Goal: Task Accomplishment & Management: Use online tool/utility

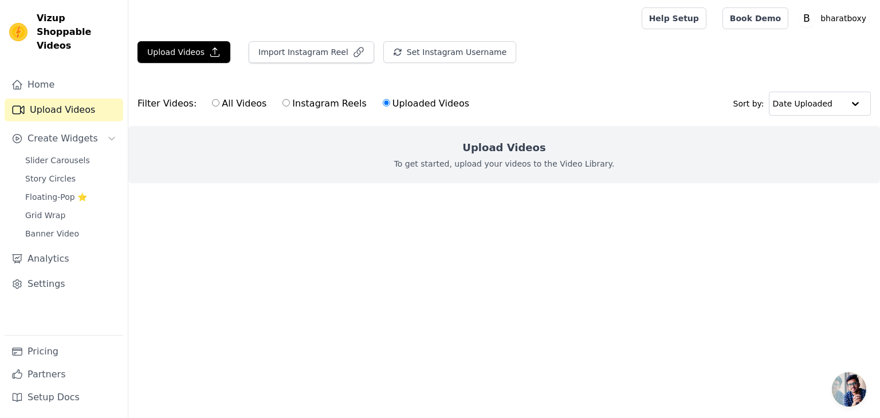
click at [283, 105] on input "Instagram Reels" at bounding box center [286, 102] width 7 height 7
radio input "true"
click at [325, 58] on button "Import Instagram Reel" at bounding box center [311, 52] width 125 height 22
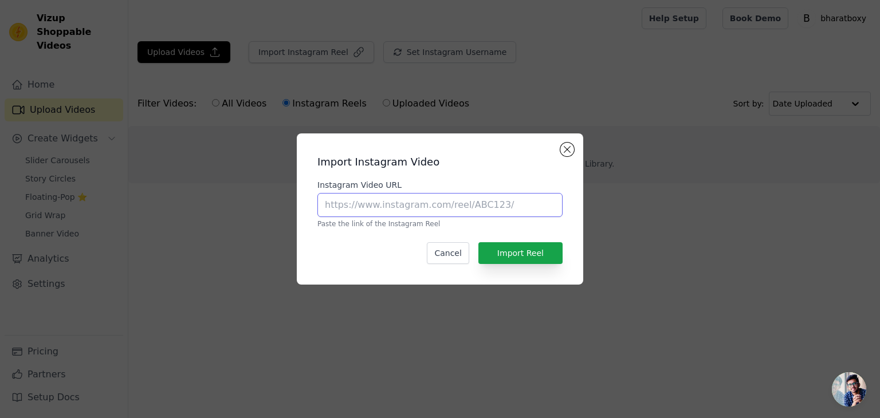
click at [376, 199] on input "Instagram Video URL" at bounding box center [439, 205] width 245 height 24
paste input "https://www.instagram.com/reel/DMuXWuSvX-Z/?igsh=MWJlams0Nmt3aG5oMQ=="
type input "https://www.instagram.com/reel/DMuXWuSvX-Z/?igsh=MWJlams0Nmt3aG5oMQ=="
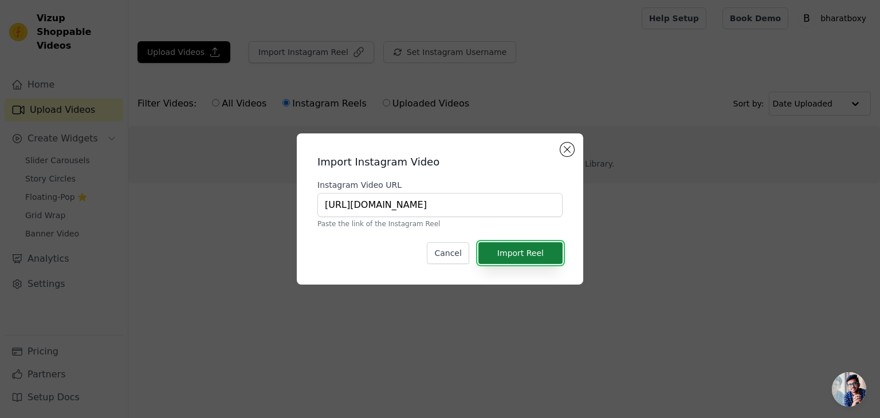
click at [539, 253] on button "Import Reel" at bounding box center [520, 253] width 84 height 22
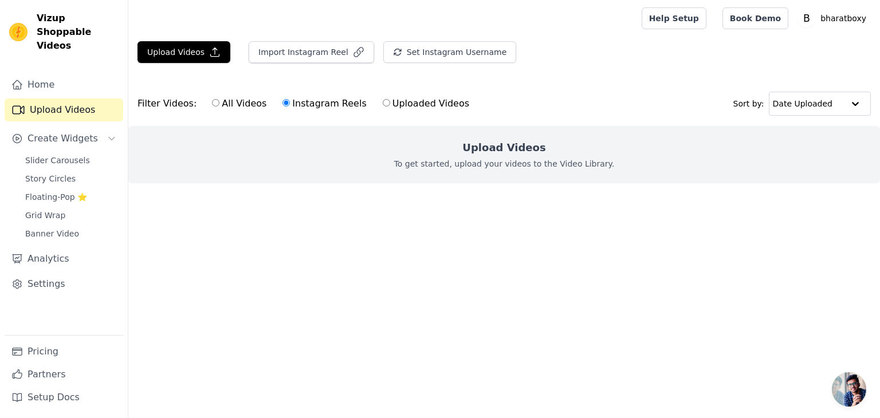
click at [212, 105] on input "All Videos" at bounding box center [215, 102] width 7 height 7
radio input "true"
click at [283, 101] on label "Instagram Reels" at bounding box center [324, 103] width 85 height 15
click at [283, 101] on input "Instagram Reels" at bounding box center [286, 102] width 7 height 7
radio input "true"
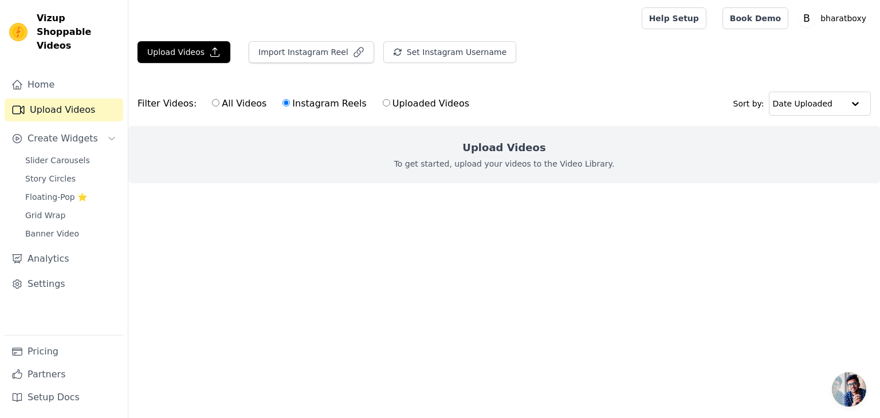
click at [382, 99] on label "Uploaded Videos" at bounding box center [426, 103] width 88 height 15
click at [383, 99] on input "Uploaded Videos" at bounding box center [386, 102] width 7 height 7
radio input "true"
click at [282, 103] on label "Instagram Reels" at bounding box center [324, 103] width 85 height 15
click at [283, 103] on input "Instagram Reels" at bounding box center [286, 102] width 7 height 7
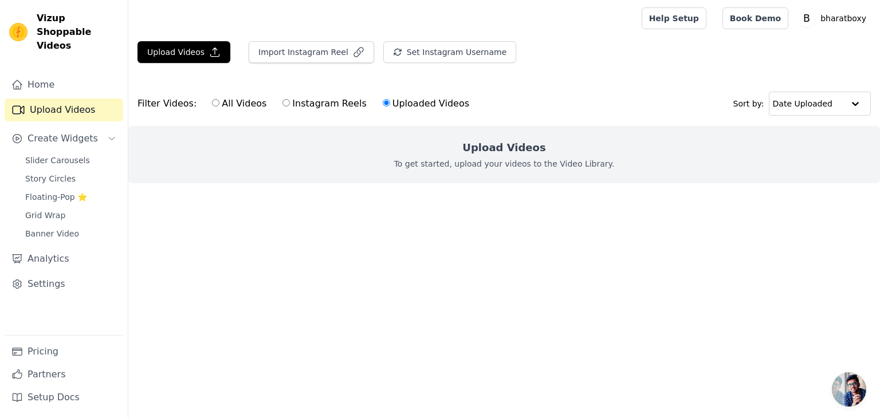
radio input "true"
click at [69, 132] on span "Create Widgets" at bounding box center [63, 139] width 70 height 14
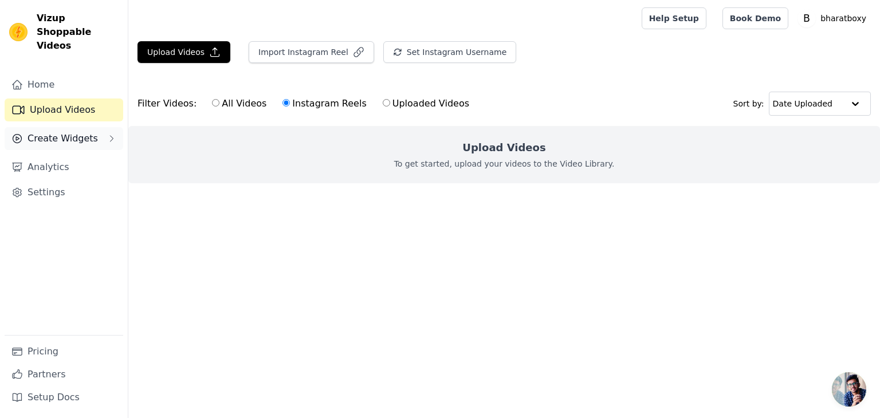
click at [69, 132] on span "Create Widgets" at bounding box center [63, 139] width 70 height 14
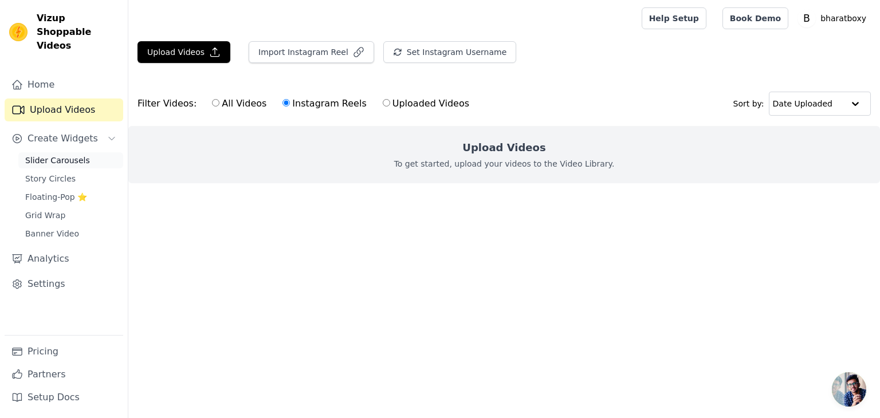
click at [66, 155] on span "Slider Carousels" at bounding box center [57, 160] width 65 height 11
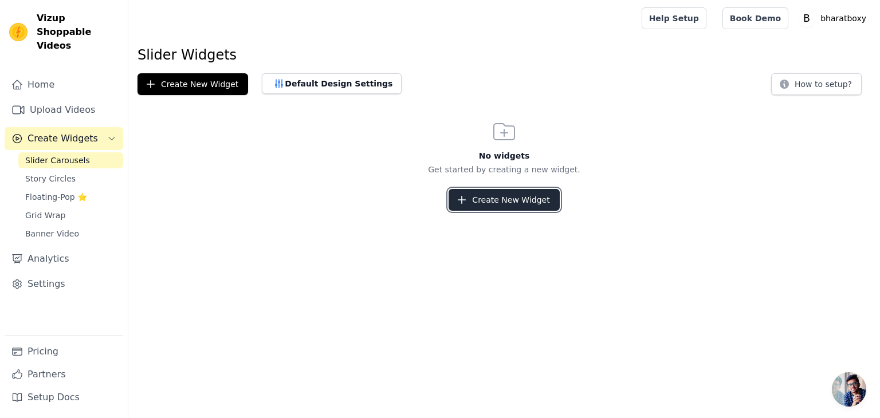
click at [509, 190] on button "Create New Widget" at bounding box center [504, 200] width 111 height 22
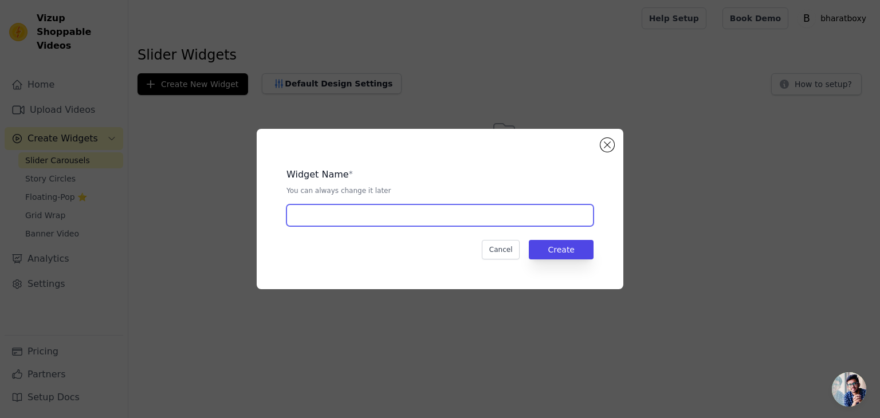
click at [457, 207] on input "text" at bounding box center [440, 216] width 307 height 22
type input "Period Belt"
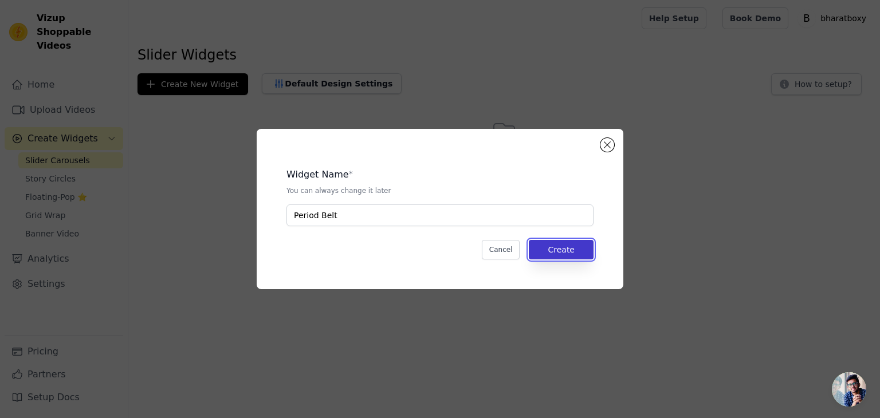
click at [546, 252] on button "Create" at bounding box center [561, 249] width 65 height 19
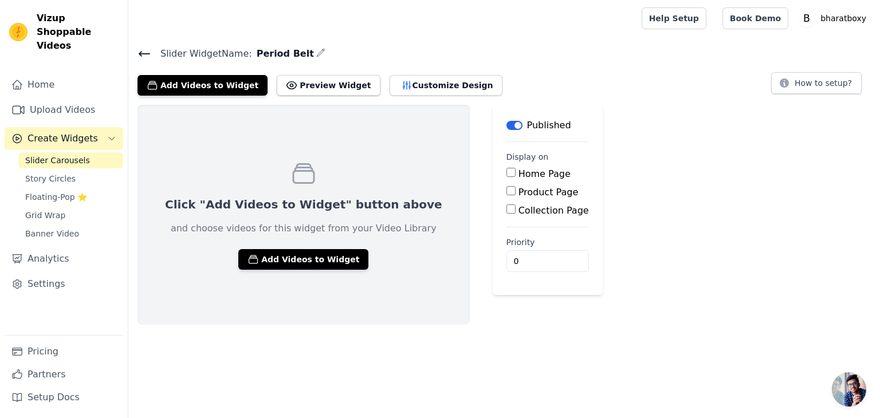
click at [507, 191] on input "Product Page" at bounding box center [511, 190] width 9 height 9
checkbox input "true"
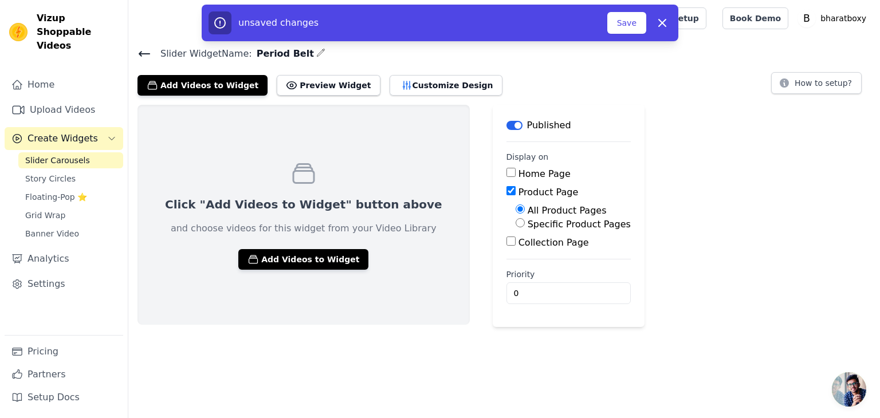
click at [516, 226] on input "Specific Product Pages" at bounding box center [520, 222] width 9 height 9
radio input "true"
click at [516, 251] on button "Select Products" at bounding box center [554, 250] width 77 height 19
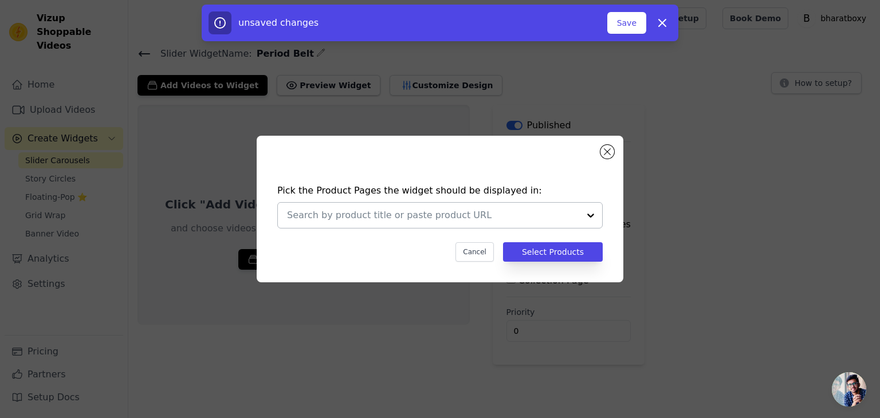
click at [431, 223] on div at bounding box center [433, 215] width 292 height 25
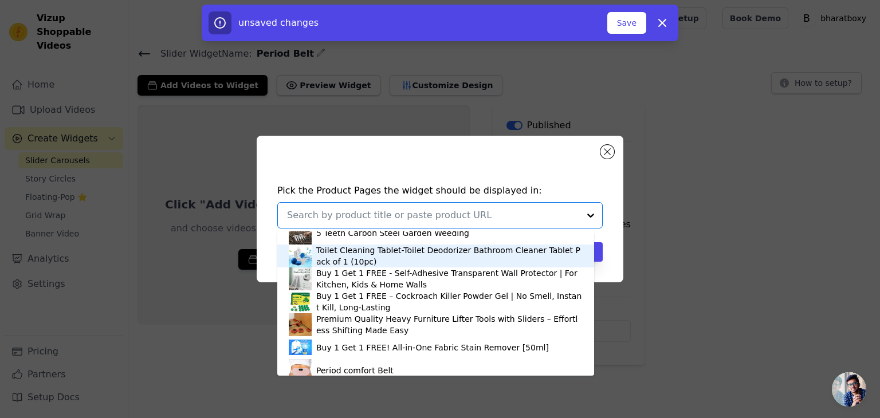
scroll to position [134, 0]
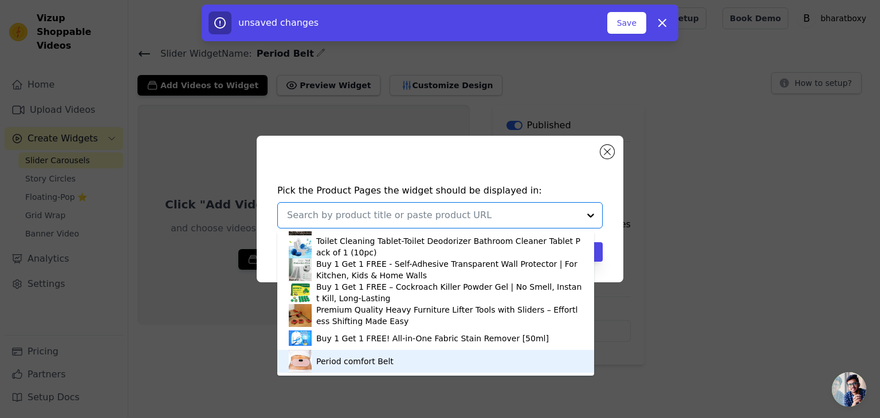
click at [397, 362] on div "Period comfort Belt" at bounding box center [436, 361] width 294 height 23
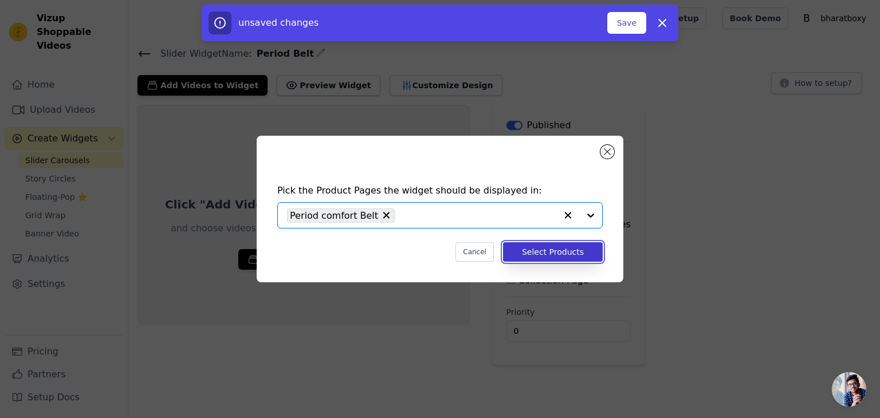
click at [558, 253] on button "Select Products" at bounding box center [553, 251] width 100 height 19
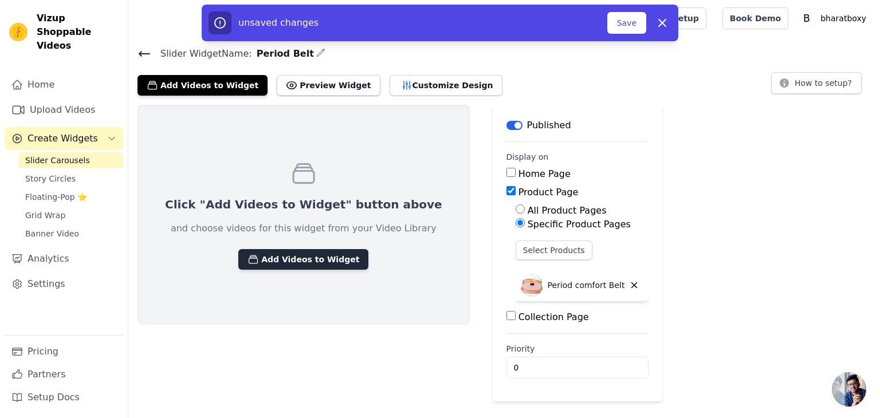
click at [288, 255] on button "Add Videos to Widget" at bounding box center [303, 259] width 130 height 21
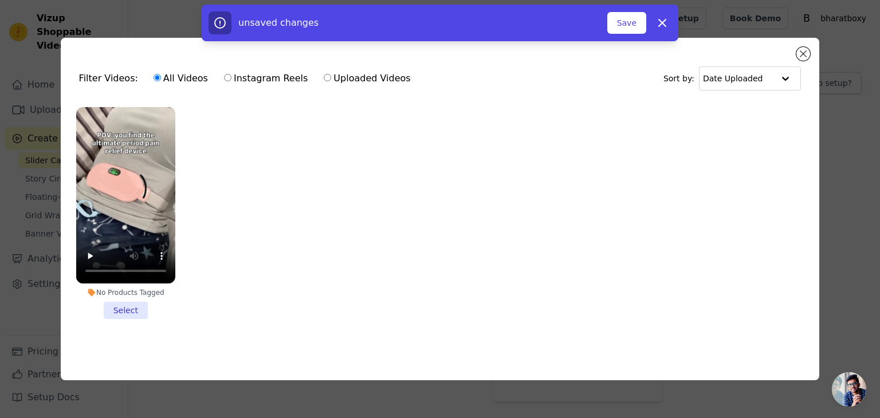
click at [132, 301] on li "No Products Tagged Select" at bounding box center [125, 213] width 99 height 212
click at [0, 0] on input "No Products Tagged Select" at bounding box center [0, 0] width 0 height 0
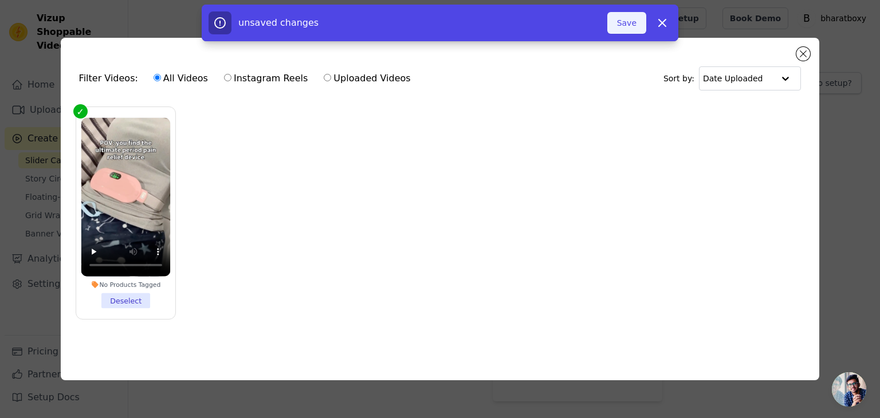
click at [632, 29] on button "Save" at bounding box center [626, 23] width 39 height 22
click at [632, 26] on button "Save" at bounding box center [626, 23] width 39 height 22
click at [806, 50] on button "Close modal" at bounding box center [804, 54] width 14 height 14
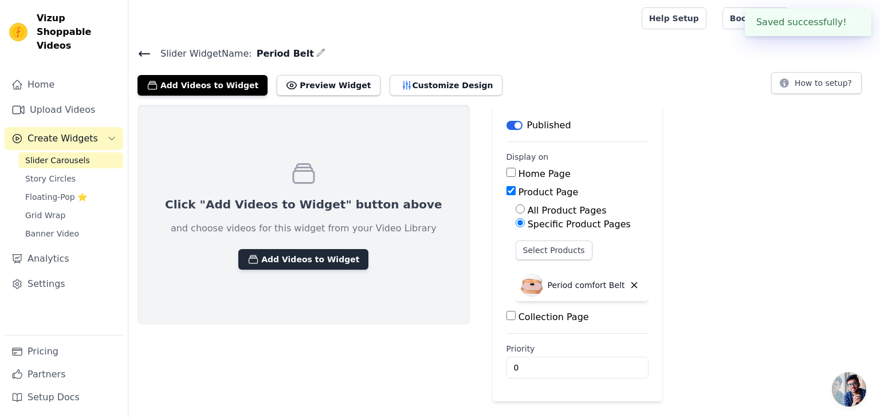
click at [287, 258] on button "Add Videos to Widget" at bounding box center [303, 259] width 130 height 21
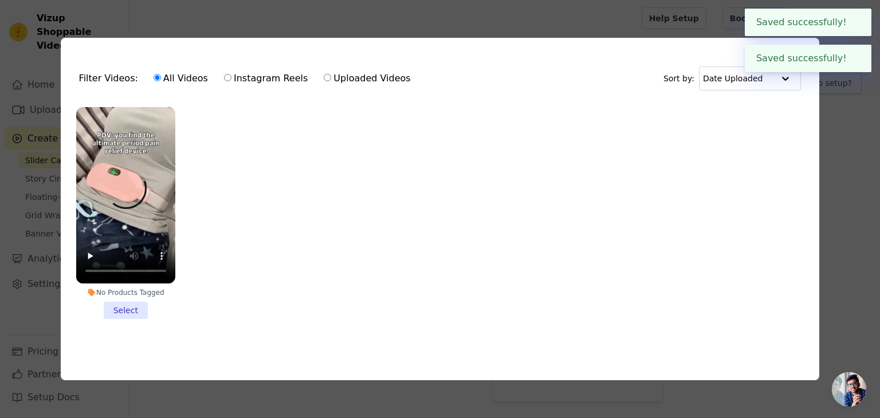
click at [543, 14] on div "Filter Videos: All Videos Instagram Reels Uploaded Videos Sort by: Date Uploade…" at bounding box center [440, 209] width 880 height 418
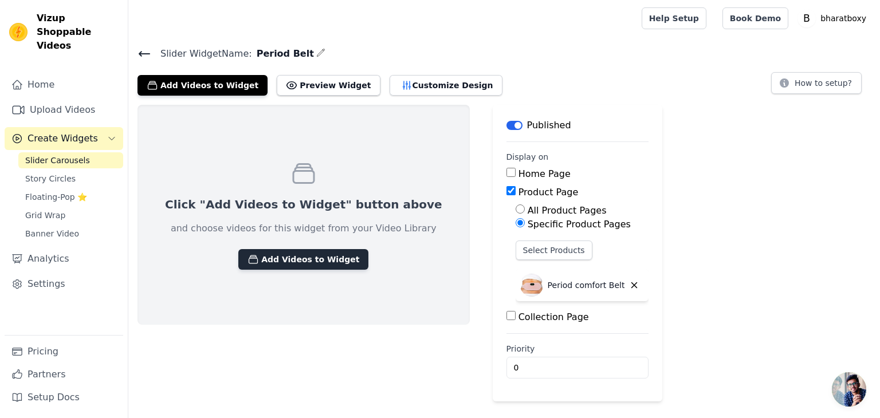
click at [317, 260] on button "Add Videos to Widget" at bounding box center [303, 259] width 130 height 21
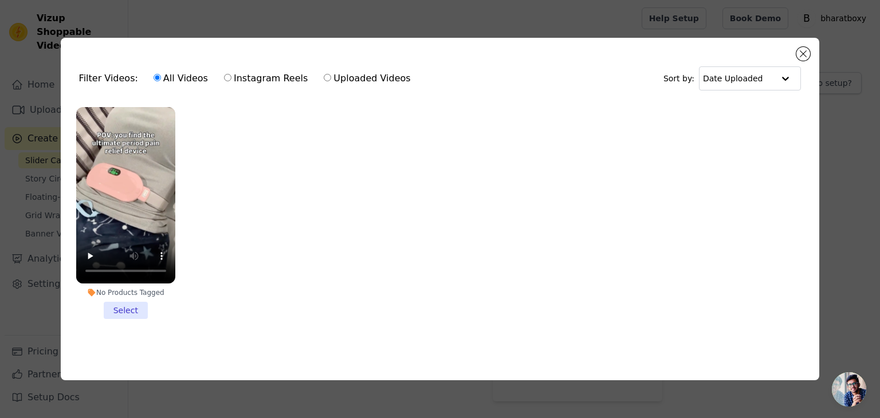
click at [130, 307] on li "No Products Tagged Select" at bounding box center [125, 213] width 99 height 212
click at [0, 0] on input "No Products Tagged Select" at bounding box center [0, 0] width 0 height 0
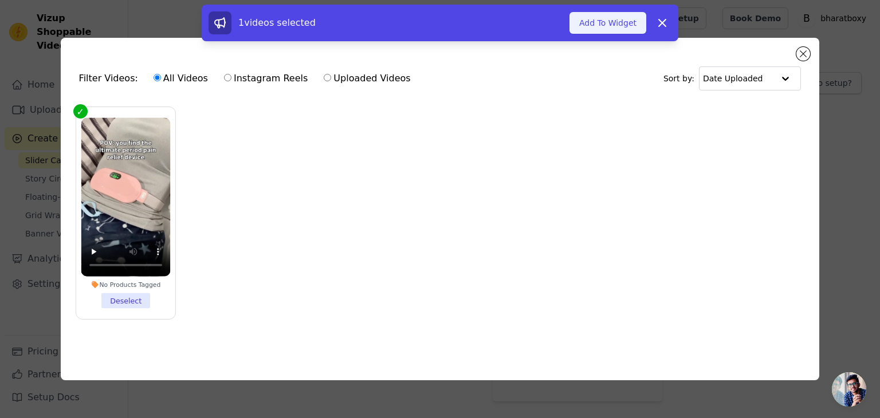
click at [605, 26] on button "Add To Widget" at bounding box center [608, 23] width 77 height 22
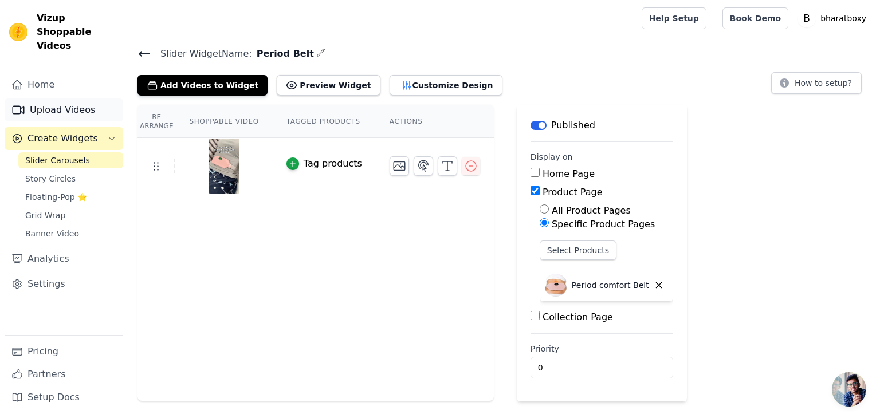
click at [60, 99] on link "Upload Videos" at bounding box center [64, 110] width 119 height 23
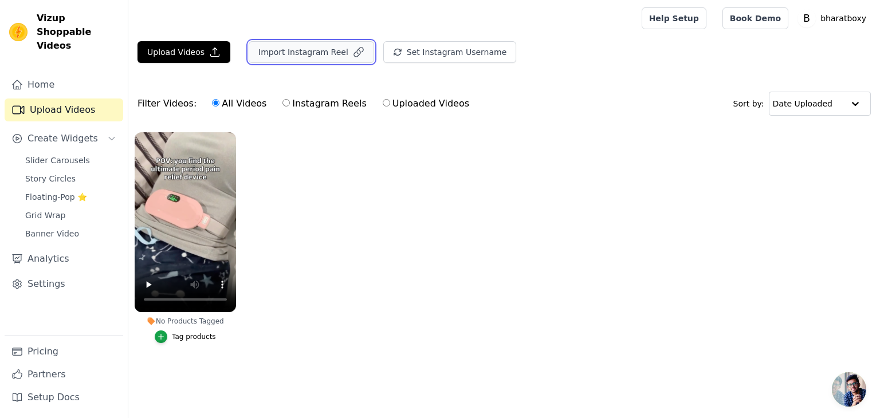
click at [310, 53] on button "Import Instagram Reel" at bounding box center [311, 52] width 125 height 22
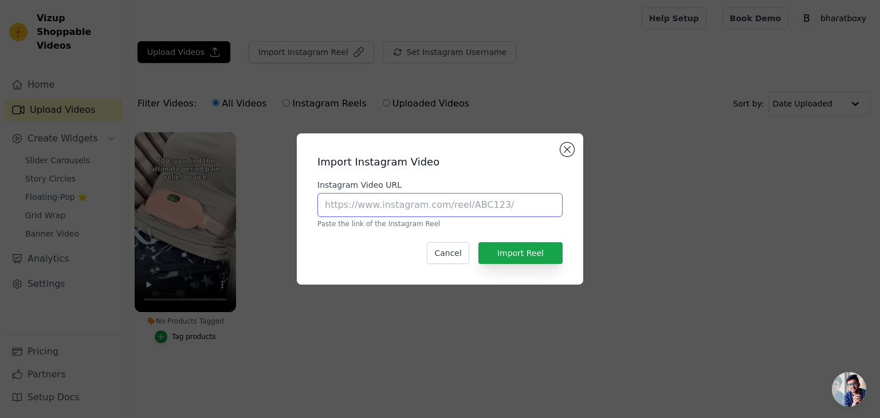
click at [414, 214] on input "Instagram Video URL" at bounding box center [439, 205] width 245 height 24
paste input "https://www.instagram.com/reel/DCBfmm1JMlA/?igsh=MTJxb3IwcWp4emRxcQ=="
type input "https://www.instagram.com/reel/DCBfmm1JMlA/?igsh=MTJxb3IwcWp4emRxcQ=="
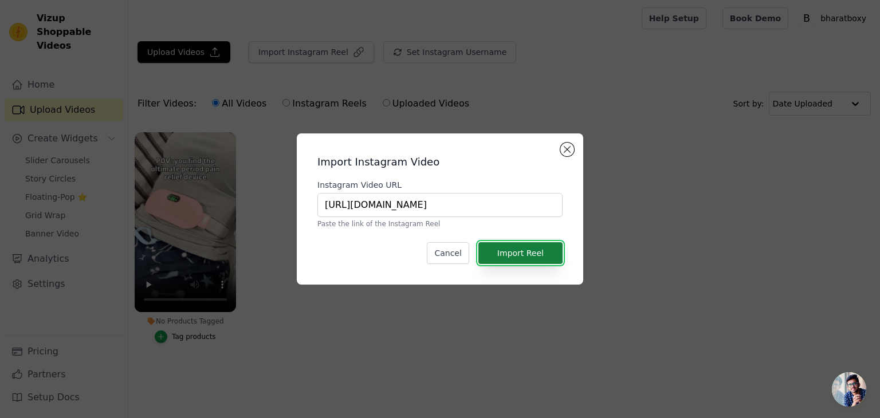
click at [531, 257] on button "Import Reel" at bounding box center [520, 253] width 84 height 22
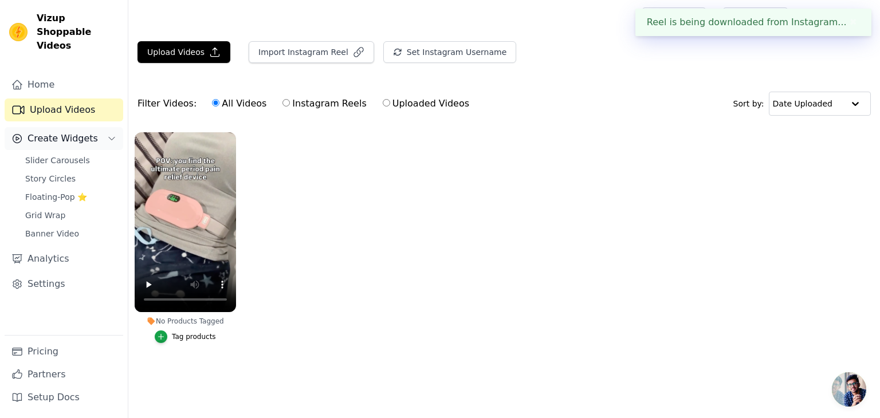
click at [52, 132] on span "Create Widgets" at bounding box center [63, 139] width 70 height 14
click at [66, 132] on span "Create Widgets" at bounding box center [63, 139] width 70 height 14
click at [76, 155] on span "Slider Carousels" at bounding box center [57, 160] width 65 height 11
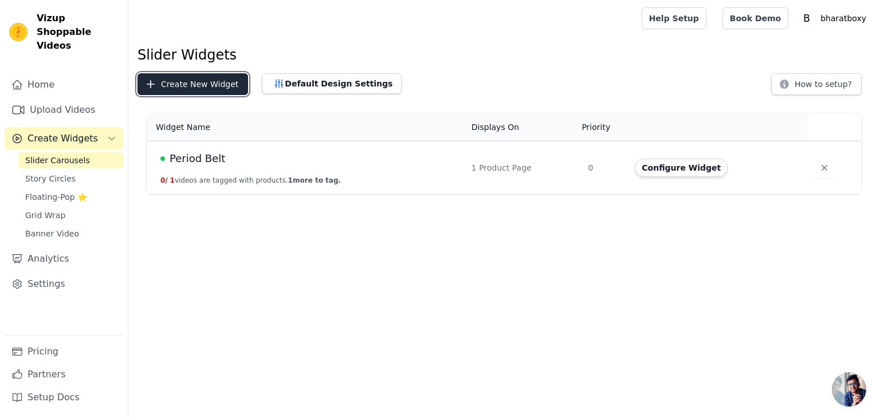
click at [197, 85] on button "Create New Widget" at bounding box center [193, 84] width 111 height 22
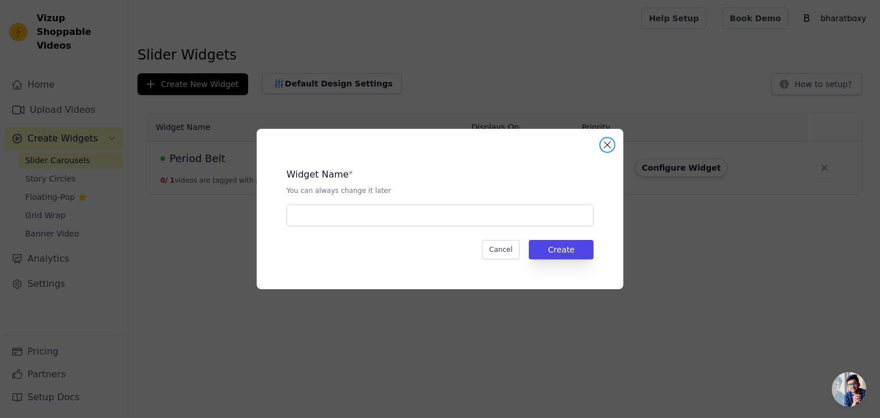
click at [606, 140] on button "Close modal" at bounding box center [608, 145] width 14 height 14
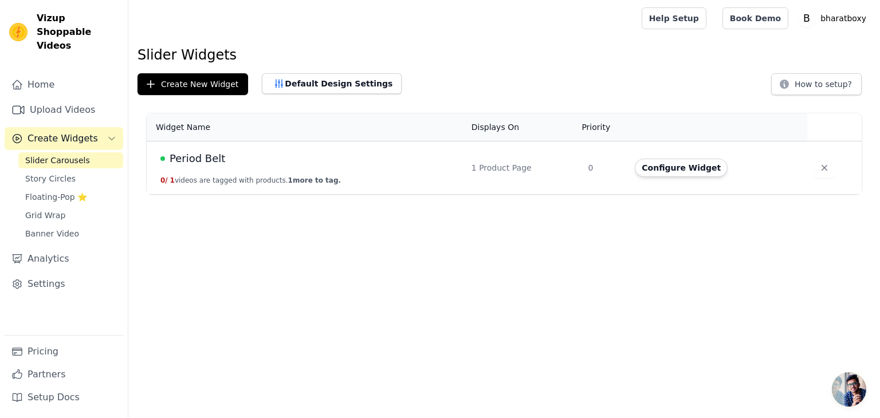
click at [603, 150] on td "0" at bounding box center [604, 168] width 47 height 53
click at [591, 164] on td "0" at bounding box center [604, 168] width 47 height 53
click at [645, 166] on button "Configure Widget" at bounding box center [681, 168] width 93 height 18
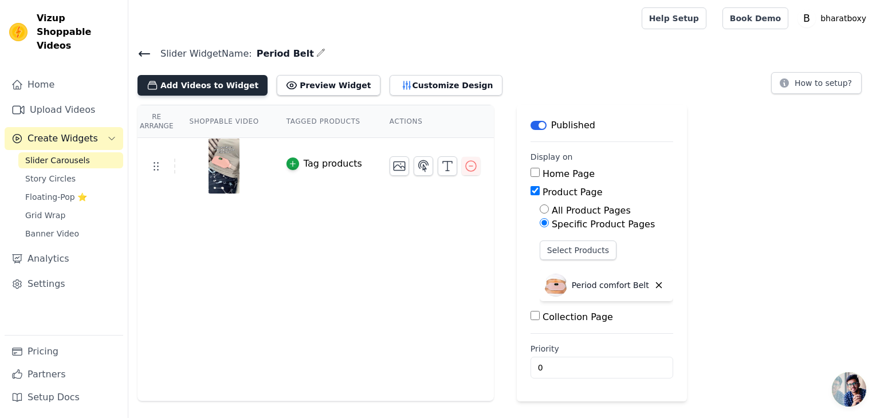
click at [231, 83] on button "Add Videos to Widget" at bounding box center [203, 85] width 130 height 21
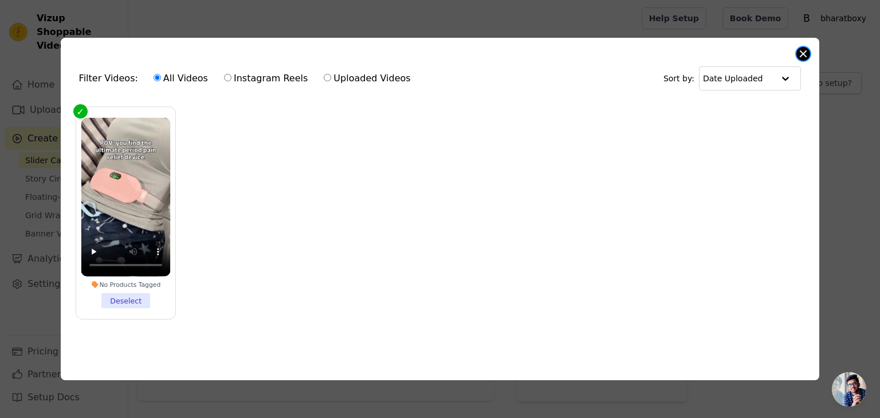
click at [802, 49] on button "Close modal" at bounding box center [804, 54] width 14 height 14
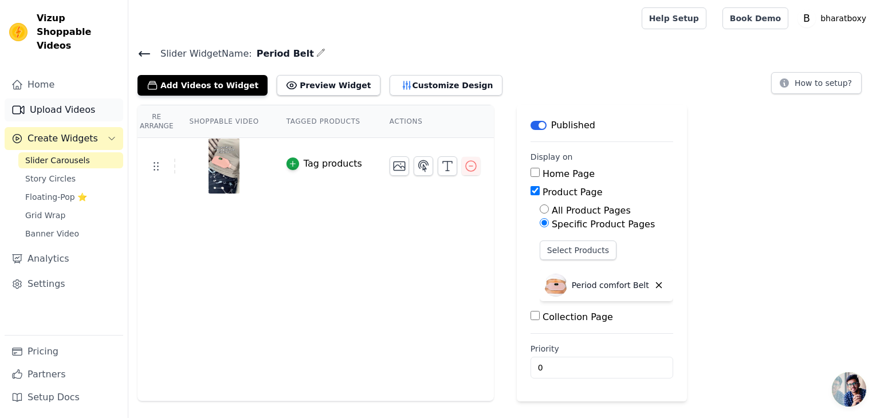
click at [37, 101] on link "Upload Videos" at bounding box center [64, 110] width 119 height 23
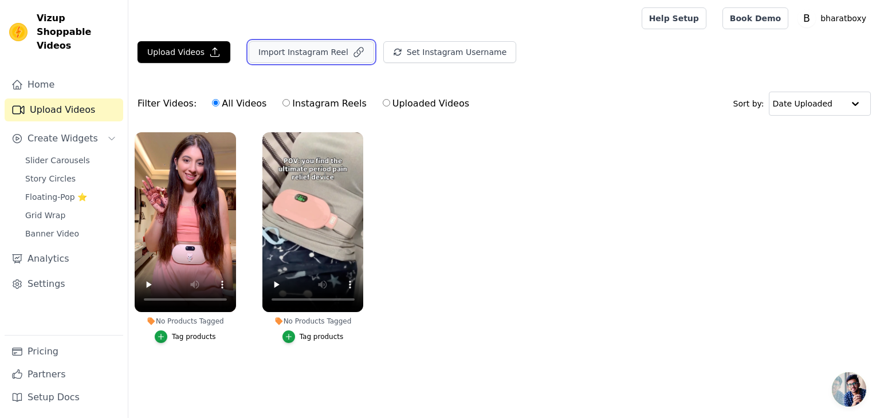
click at [335, 56] on button "Import Instagram Reel" at bounding box center [311, 52] width 125 height 22
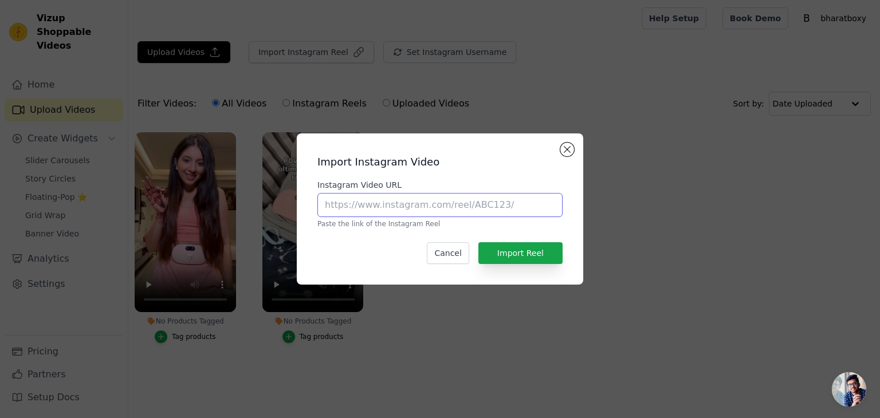
click at [378, 204] on input "Instagram Video URL" at bounding box center [439, 205] width 245 height 24
paste input "https://www.instagram.com/reel/DFsWP83z0Y6/?igsh=MWlqOWhnbnlzMThvMg=="
type input "https://www.instagram.com/reel/DFsWP83z0Y6/?igsh=MWlqOWhnbnlzMThvMg=="
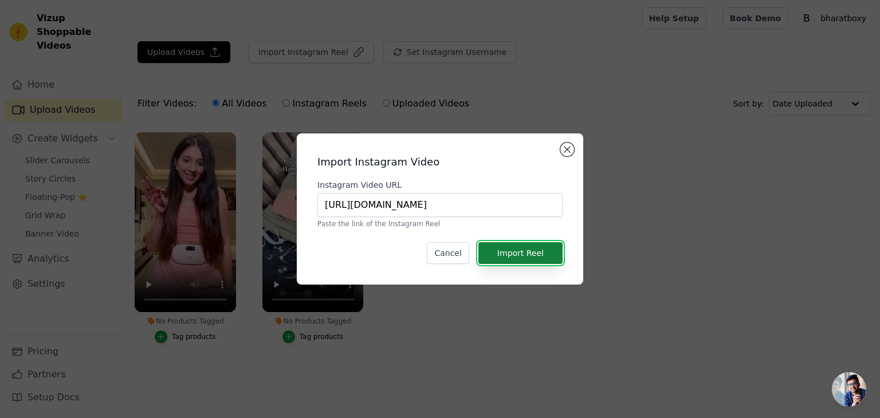
click at [529, 252] on button "Import Reel" at bounding box center [520, 253] width 84 height 22
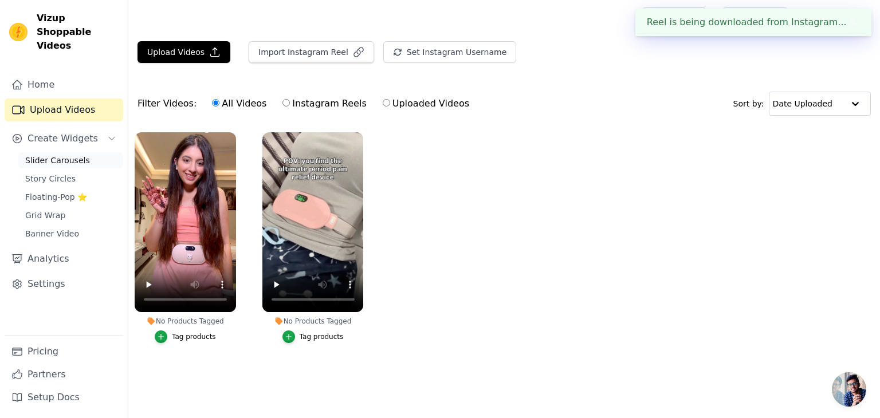
click at [58, 155] on span "Slider Carousels" at bounding box center [57, 160] width 65 height 11
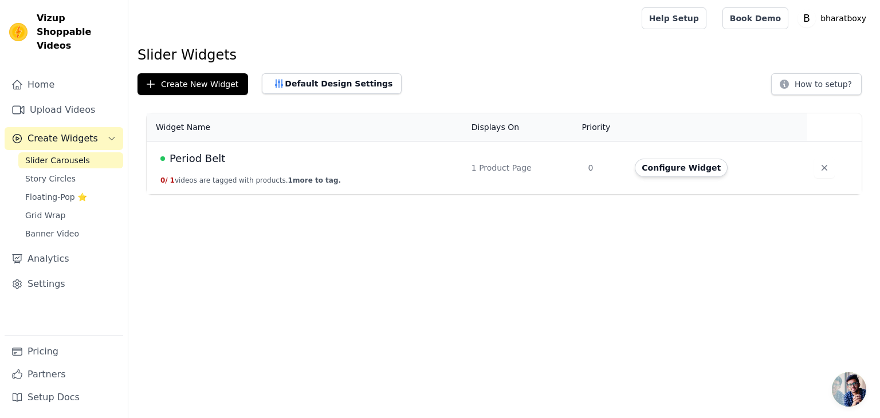
click at [454, 161] on div "Period Belt" at bounding box center [308, 159] width 297 height 16
click at [225, 154] on div "Period Belt" at bounding box center [308, 159] width 297 height 16
click at [644, 167] on button "Configure Widget" at bounding box center [681, 168] width 93 height 18
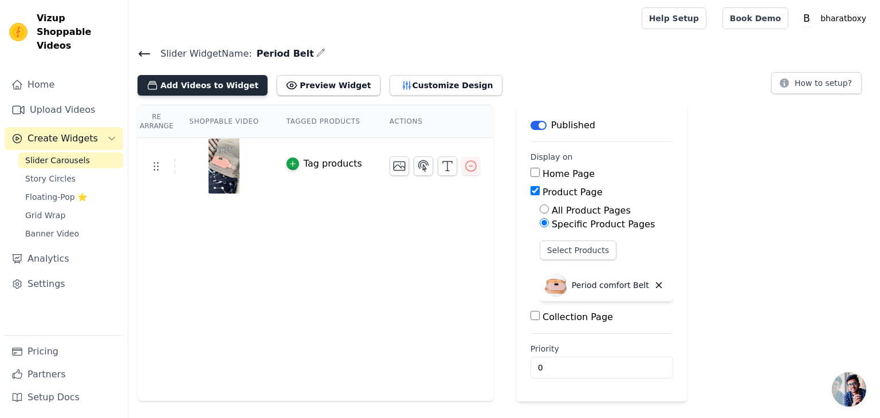
click at [232, 83] on button "Add Videos to Widget" at bounding box center [203, 85] width 130 height 21
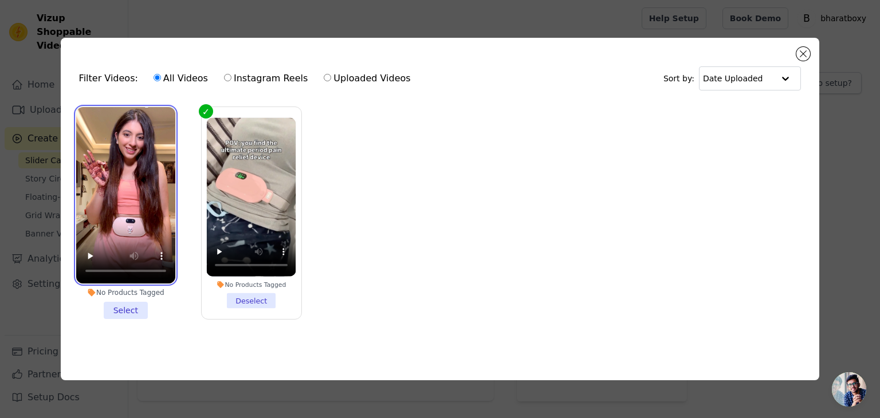
click at [150, 228] on video at bounding box center [125, 195] width 99 height 176
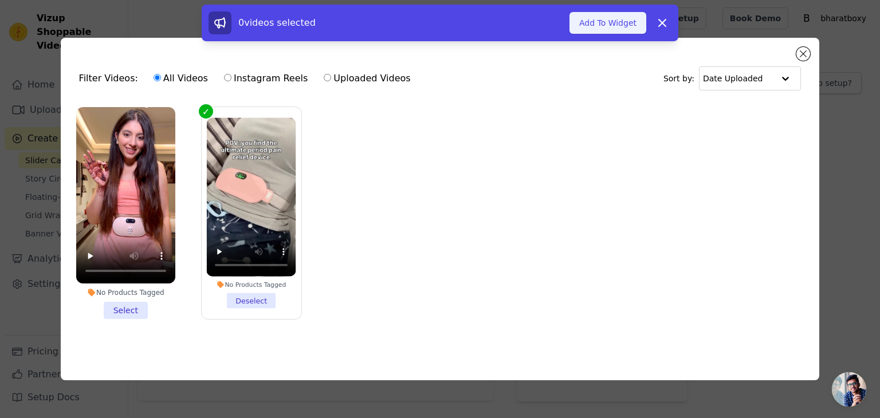
click at [628, 24] on button "Add To Widget" at bounding box center [608, 23] width 77 height 22
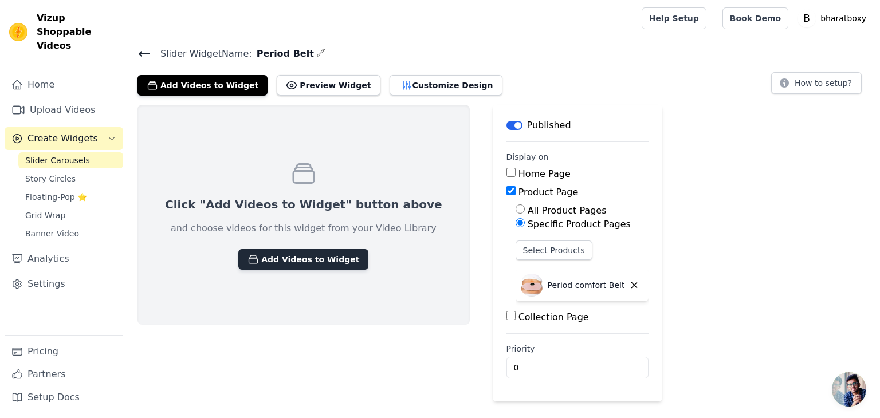
click at [282, 257] on button "Add Videos to Widget" at bounding box center [303, 259] width 130 height 21
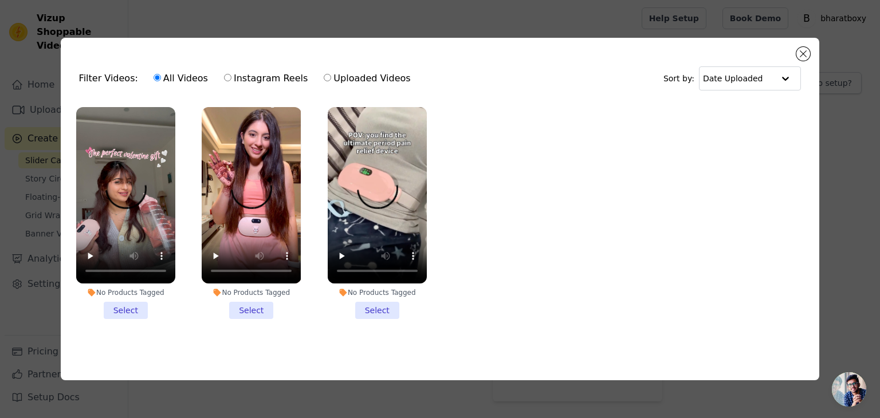
click at [377, 308] on li "No Products Tagged Select" at bounding box center [377, 213] width 99 height 212
click at [0, 0] on input "No Products Tagged Select" at bounding box center [0, 0] width 0 height 0
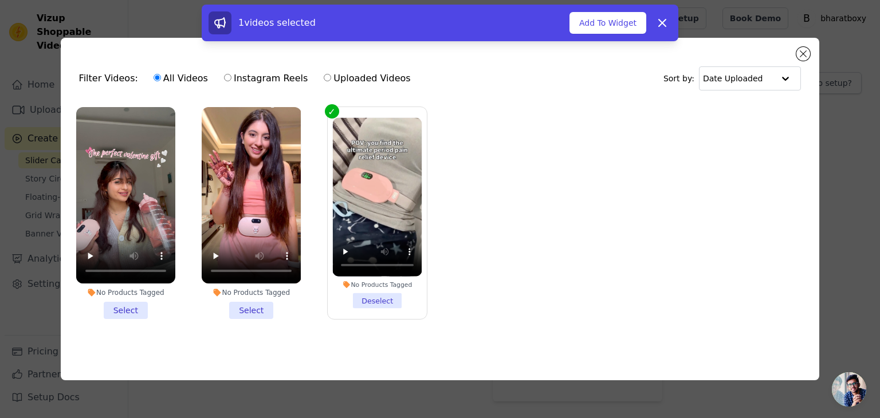
click at [259, 307] on li "No Products Tagged Select" at bounding box center [251, 213] width 99 height 212
click at [0, 0] on input "No Products Tagged Select" at bounding box center [0, 0] width 0 height 0
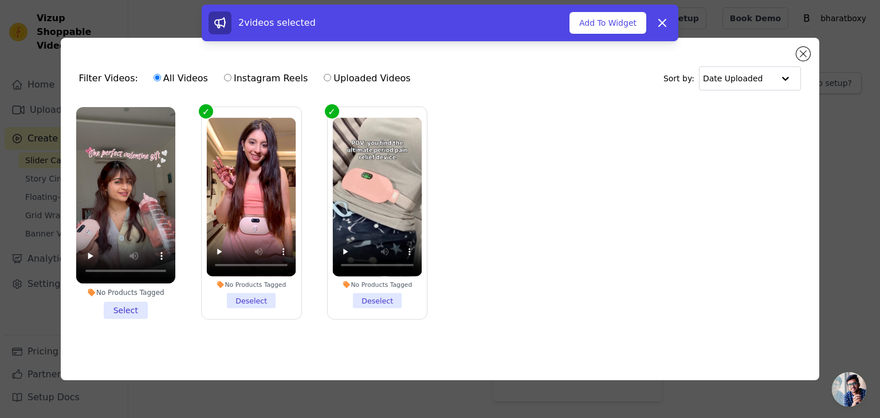
click at [117, 308] on li "No Products Tagged Select" at bounding box center [125, 213] width 99 height 212
click at [0, 0] on input "No Products Tagged Select" at bounding box center [0, 0] width 0 height 0
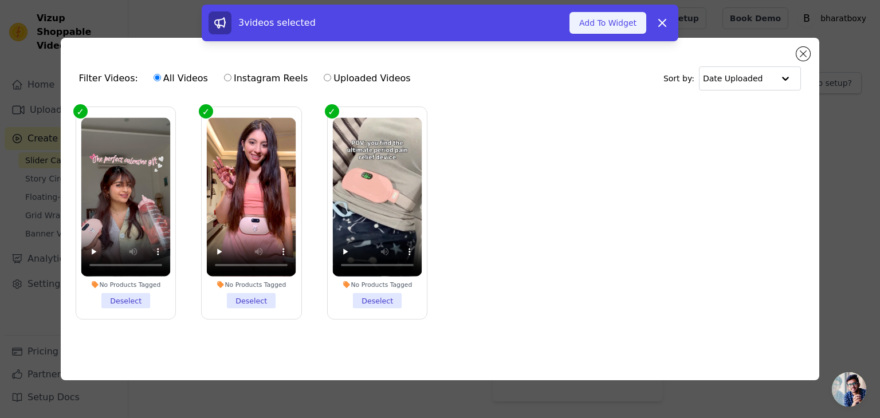
click at [617, 22] on button "Add To Widget" at bounding box center [608, 23] width 77 height 22
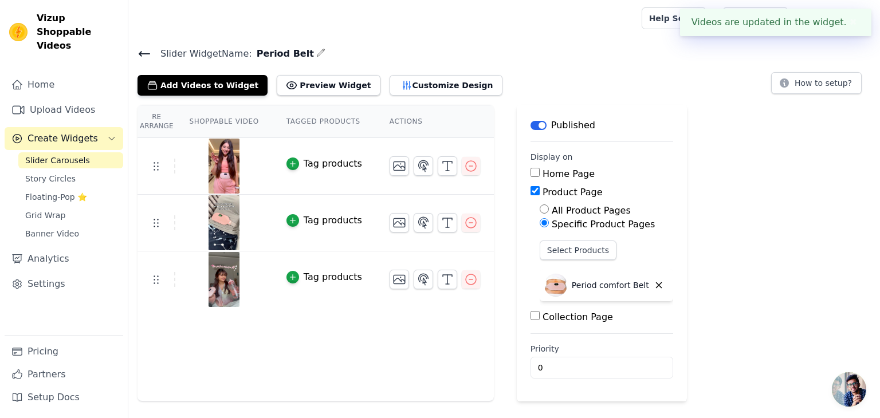
click at [850, 18] on button "✖" at bounding box center [853, 22] width 13 height 14
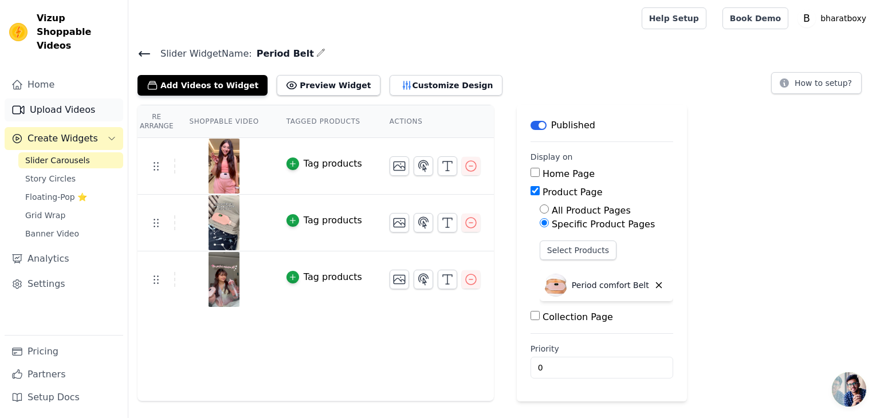
click at [73, 99] on link "Upload Videos" at bounding box center [64, 110] width 119 height 23
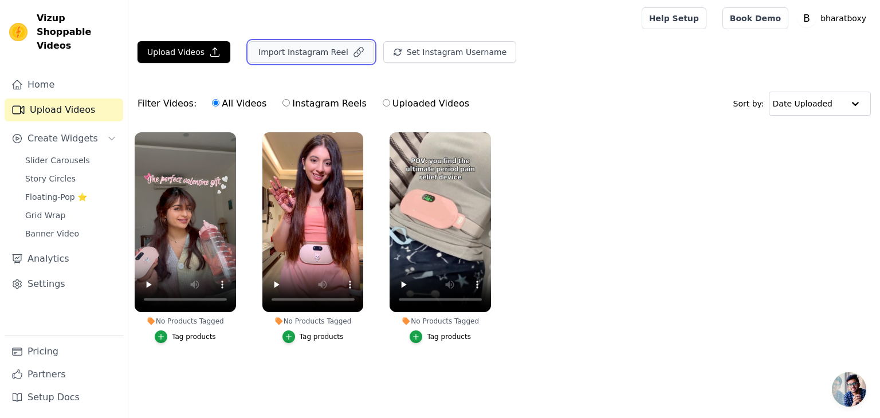
click at [303, 51] on button "Import Instagram Reel" at bounding box center [311, 52] width 125 height 22
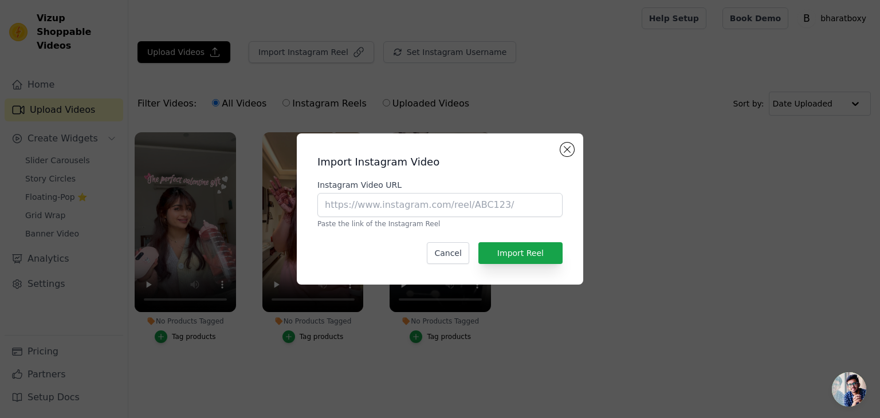
click at [378, 90] on div "Import Instagram Video Instagram Video URL Paste the link of the Instagram Reel…" at bounding box center [440, 209] width 880 height 418
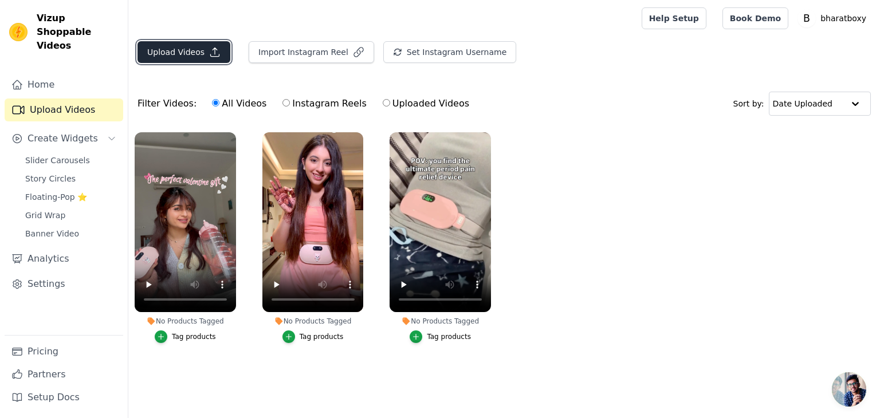
click at [193, 54] on button "Upload Videos" at bounding box center [184, 52] width 93 height 22
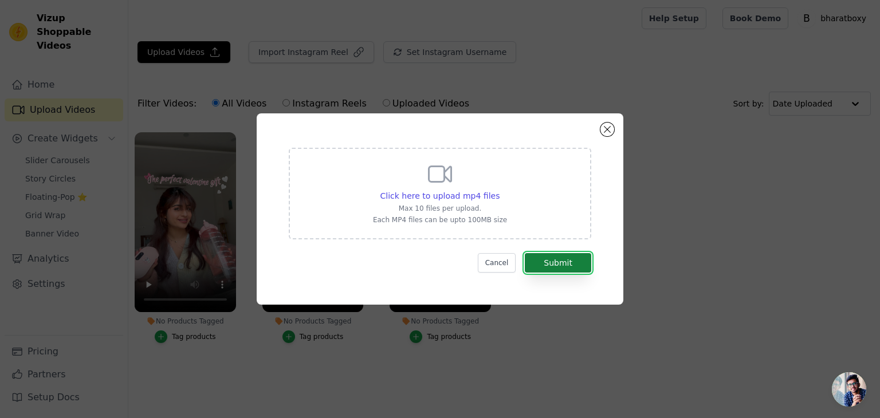
click at [556, 255] on button "Submit" at bounding box center [558, 262] width 66 height 19
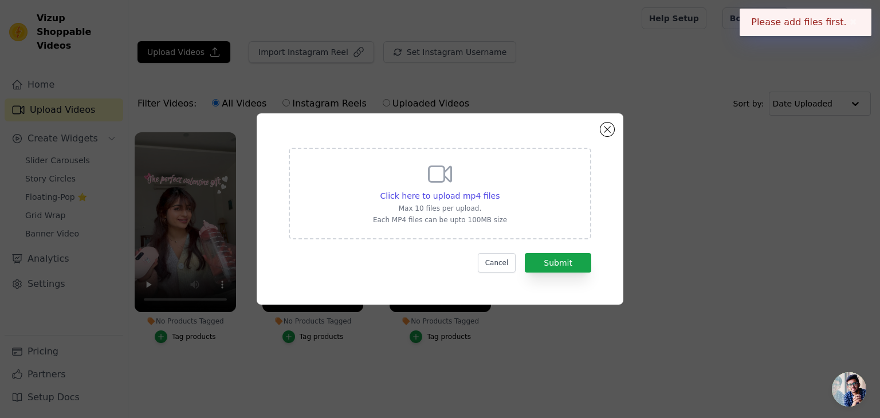
click at [450, 179] on icon at bounding box center [440, 174] width 28 height 28
click at [499, 190] on input "Click here to upload mp4 files Max 10 files per upload. Each MP4 files can be u…" at bounding box center [499, 190] width 1 height 1
type input "C:\fakepath\WhatsApp Video 2025-09-01 at 01.06.24.mp4"
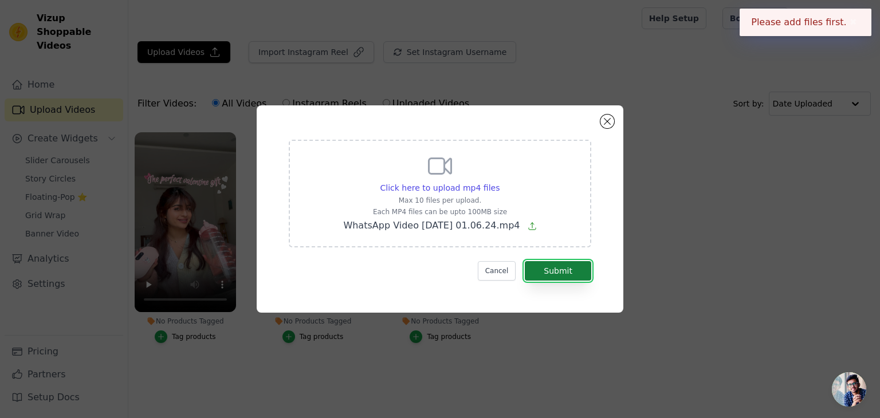
click at [555, 264] on button "Submit" at bounding box center [558, 270] width 66 height 19
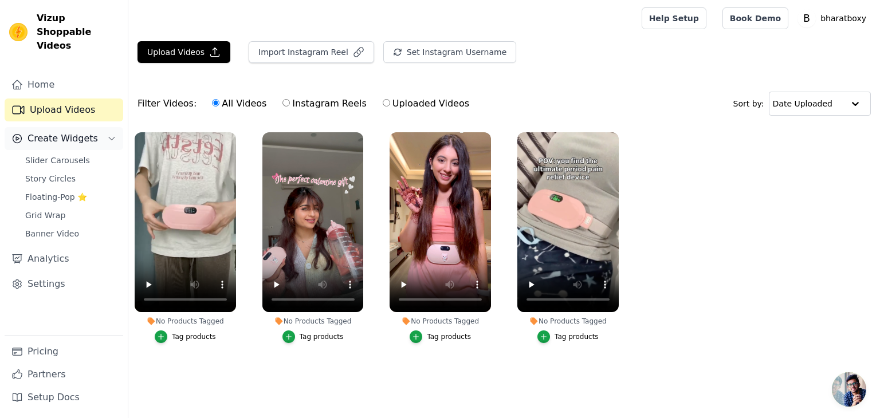
click at [69, 132] on span "Create Widgets" at bounding box center [63, 139] width 70 height 14
click at [29, 132] on span "Create Widgets" at bounding box center [63, 139] width 70 height 14
click at [53, 155] on span "Slider Carousels" at bounding box center [57, 160] width 65 height 11
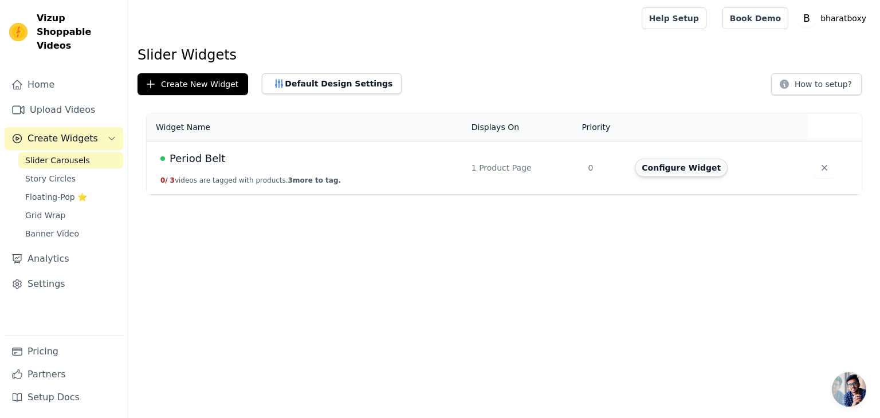
click at [692, 167] on button "Configure Widget" at bounding box center [681, 168] width 93 height 18
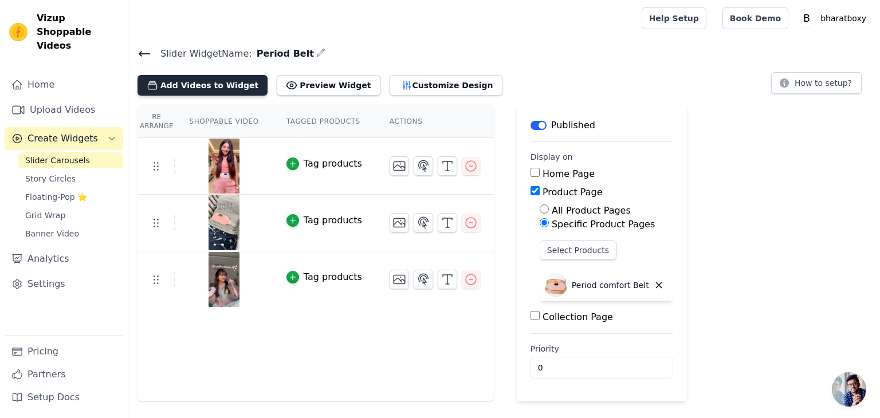
click at [217, 88] on button "Add Videos to Widget" at bounding box center [203, 85] width 130 height 21
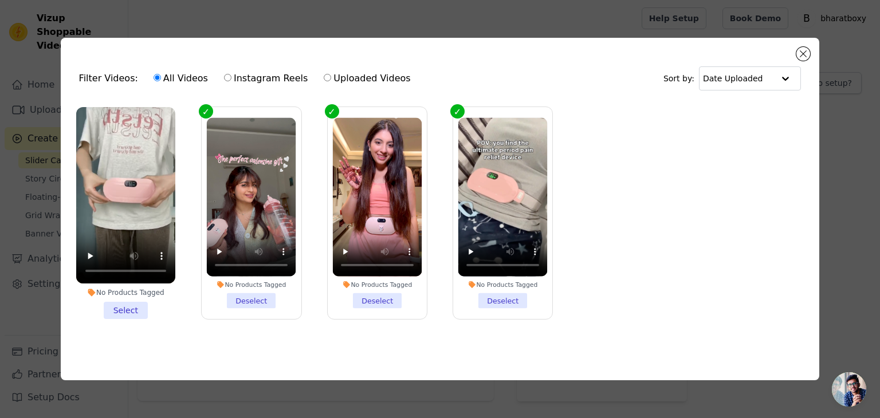
click at [126, 299] on li "No Products Tagged Select" at bounding box center [125, 213] width 99 height 212
click at [0, 0] on input "No Products Tagged Select" at bounding box center [0, 0] width 0 height 0
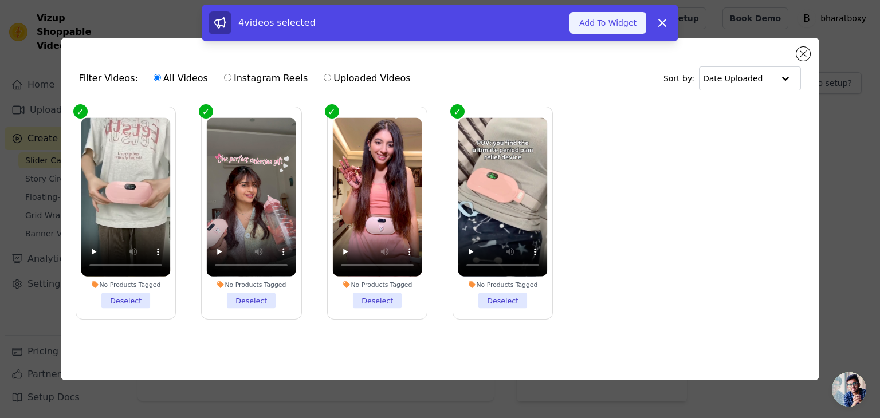
click at [607, 16] on button "Add To Widget" at bounding box center [608, 23] width 77 height 22
